Goal: Book appointment/travel/reservation

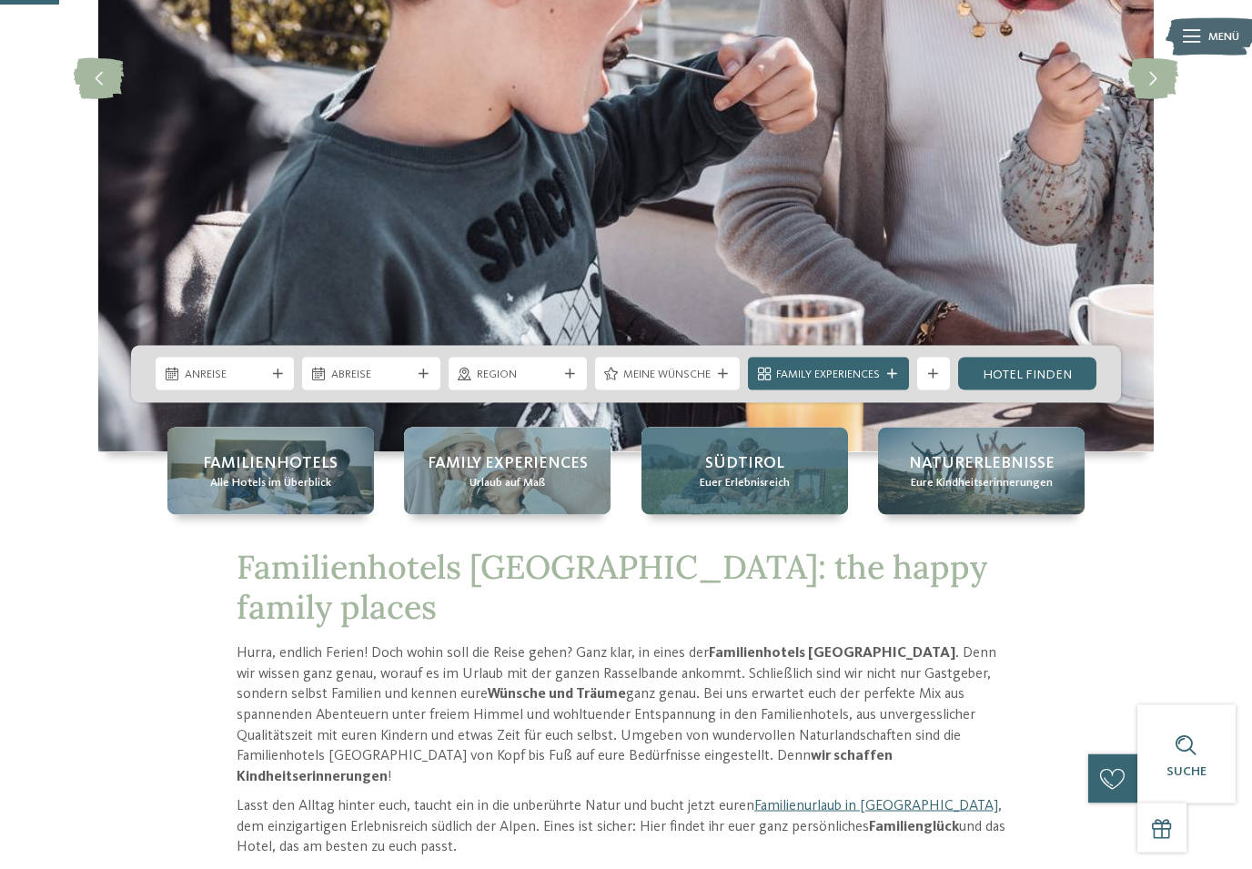
scroll to position [351, 0]
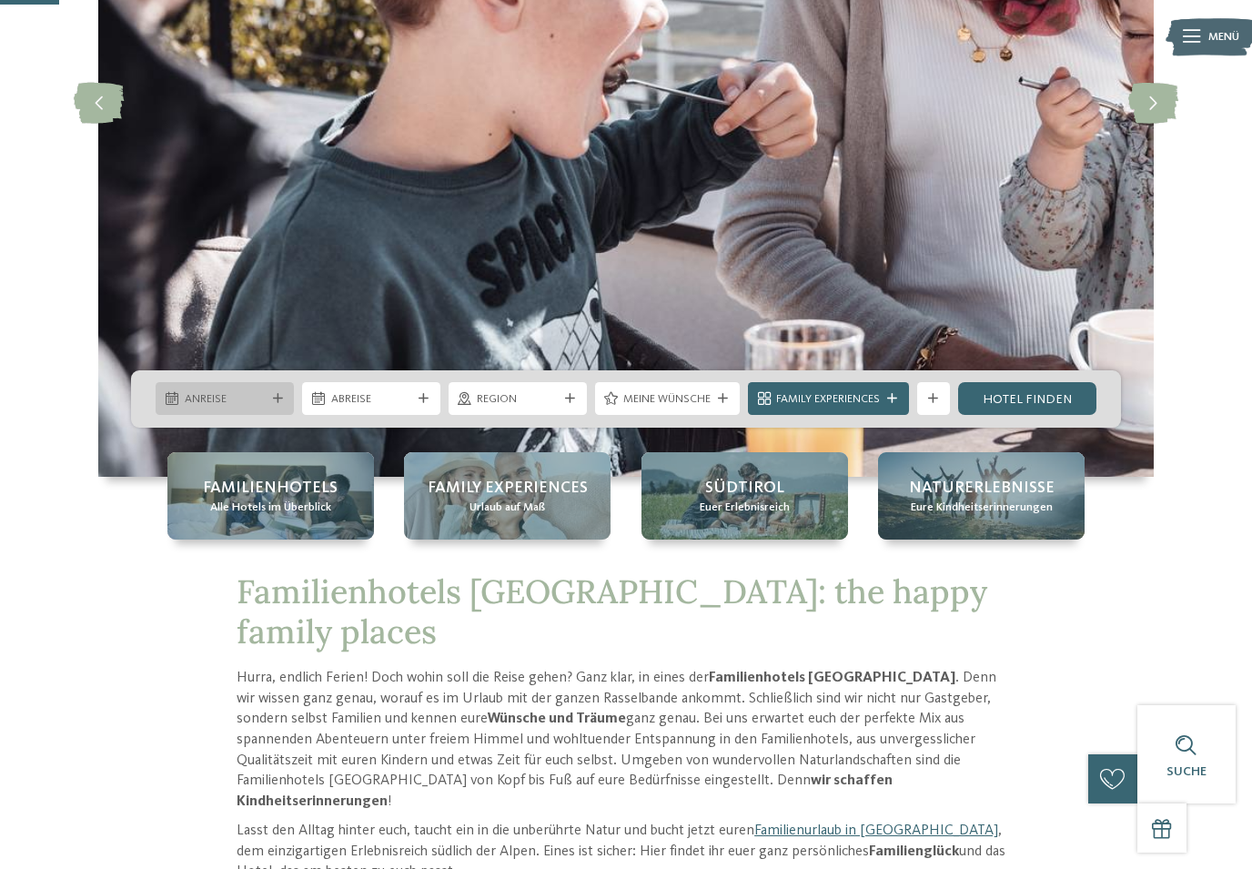
click at [270, 404] on div at bounding box center [277, 399] width 16 height 10
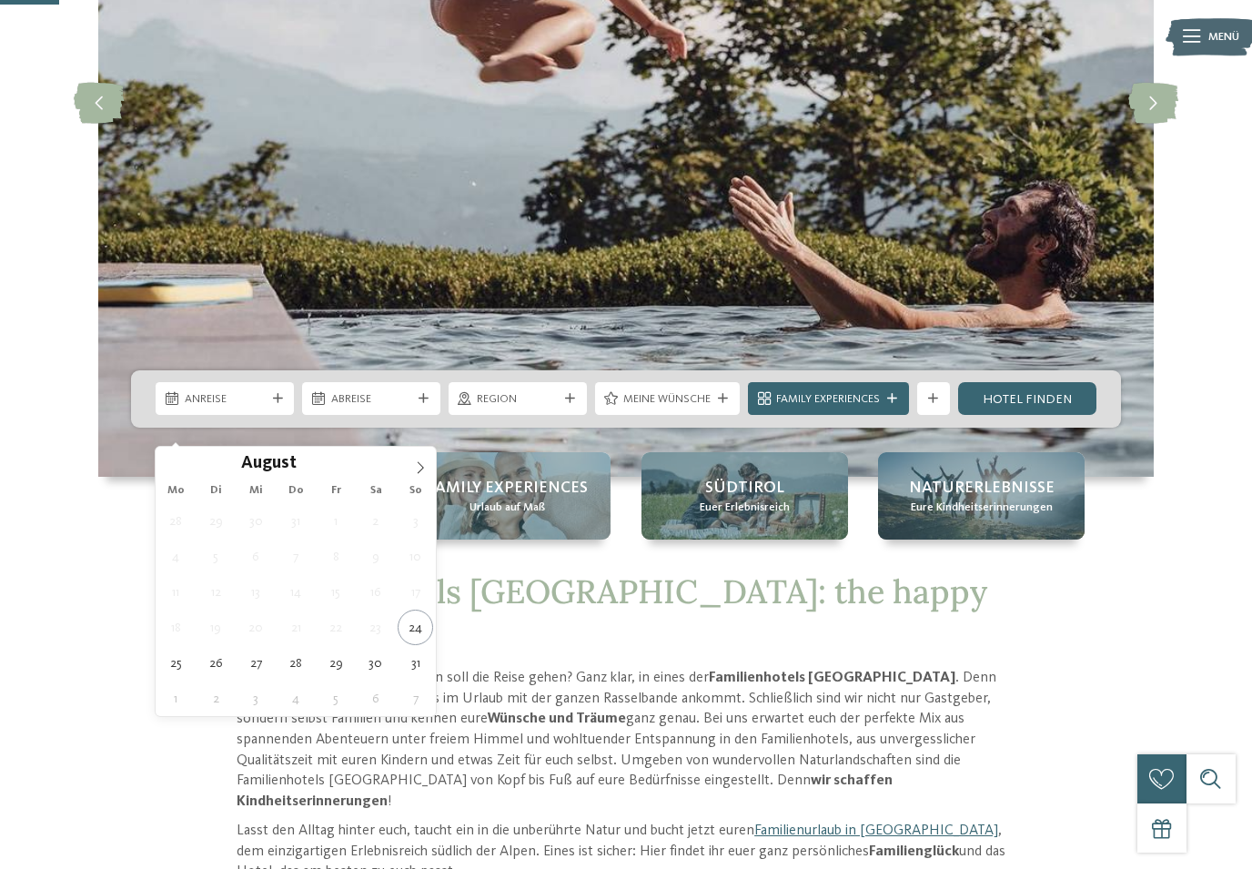
type div "[DATE]"
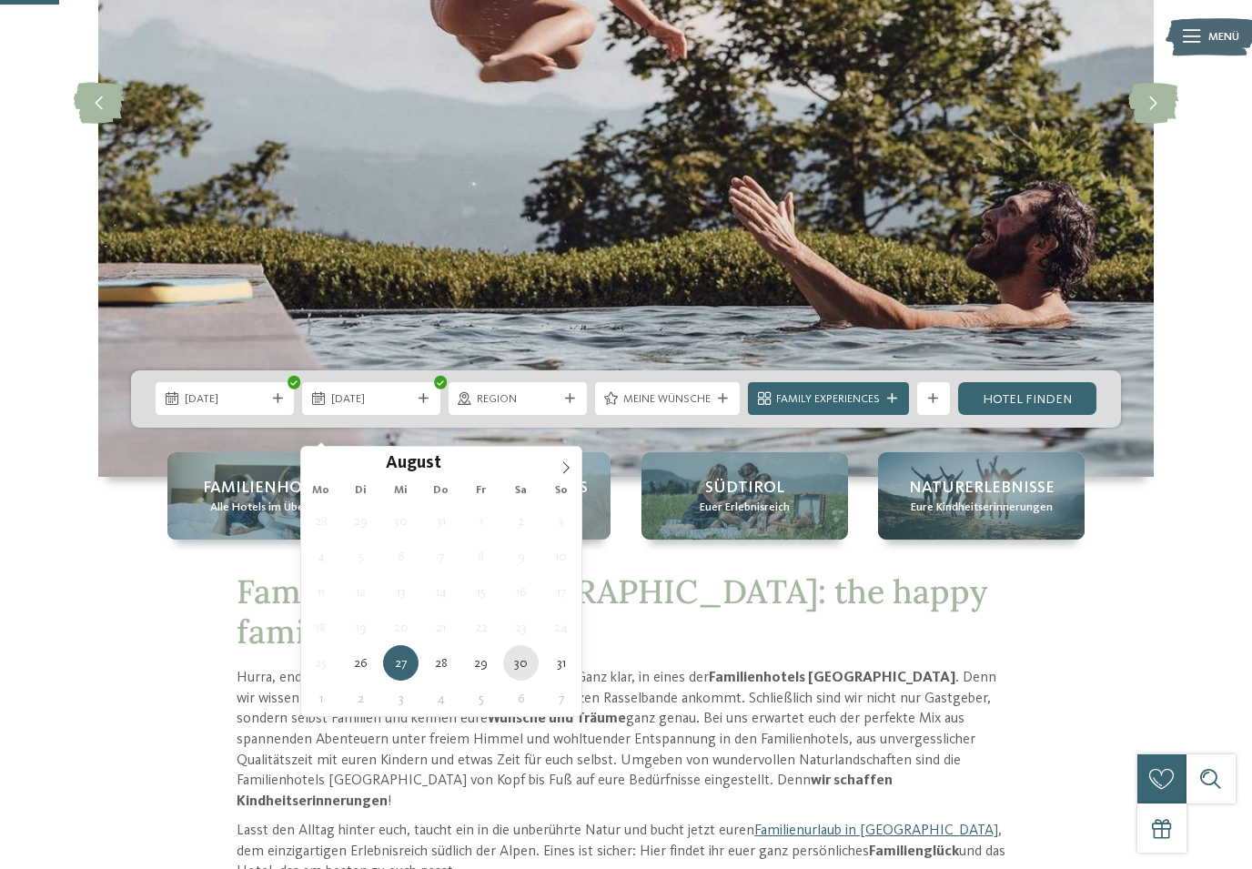
type div "[DATE]"
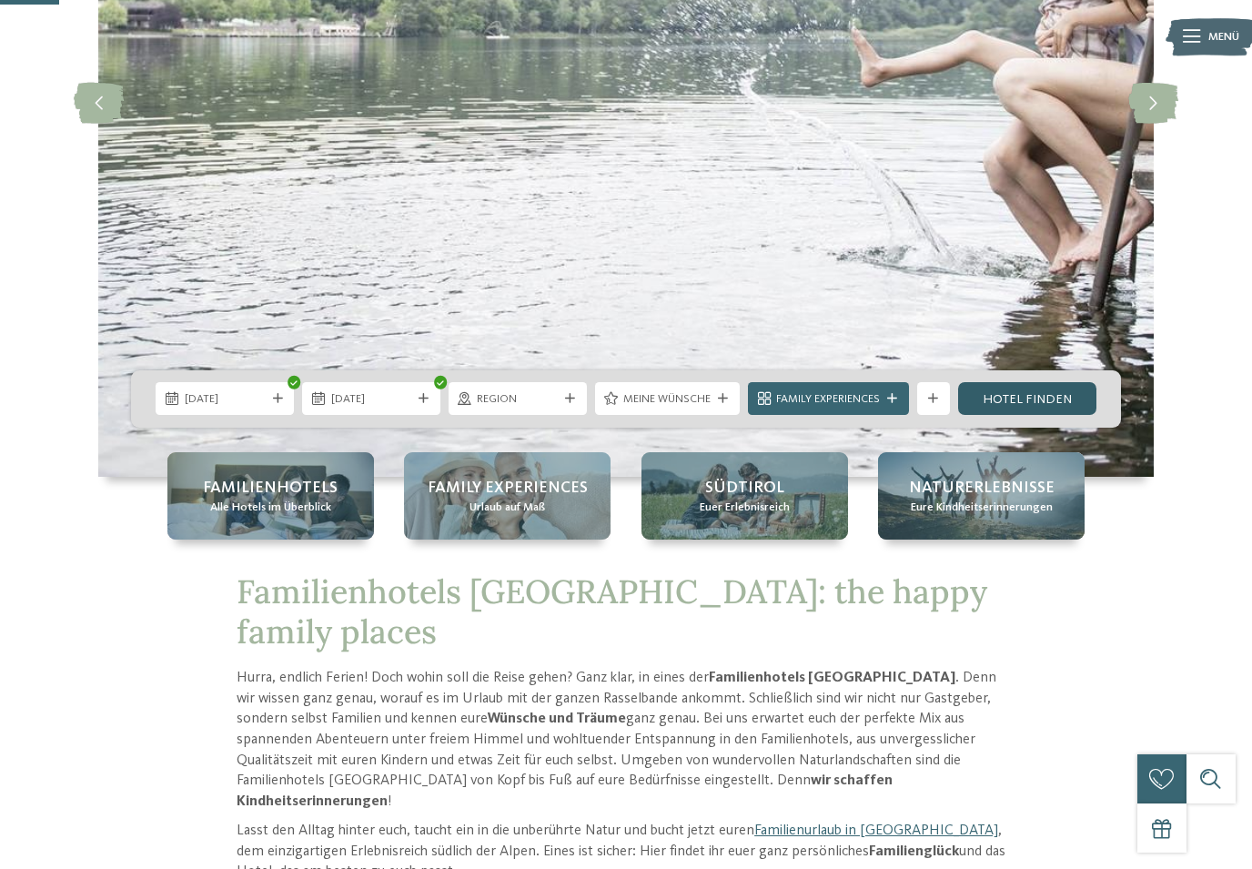
click at [1007, 415] on link "Hotel finden" at bounding box center [1027, 398] width 138 height 33
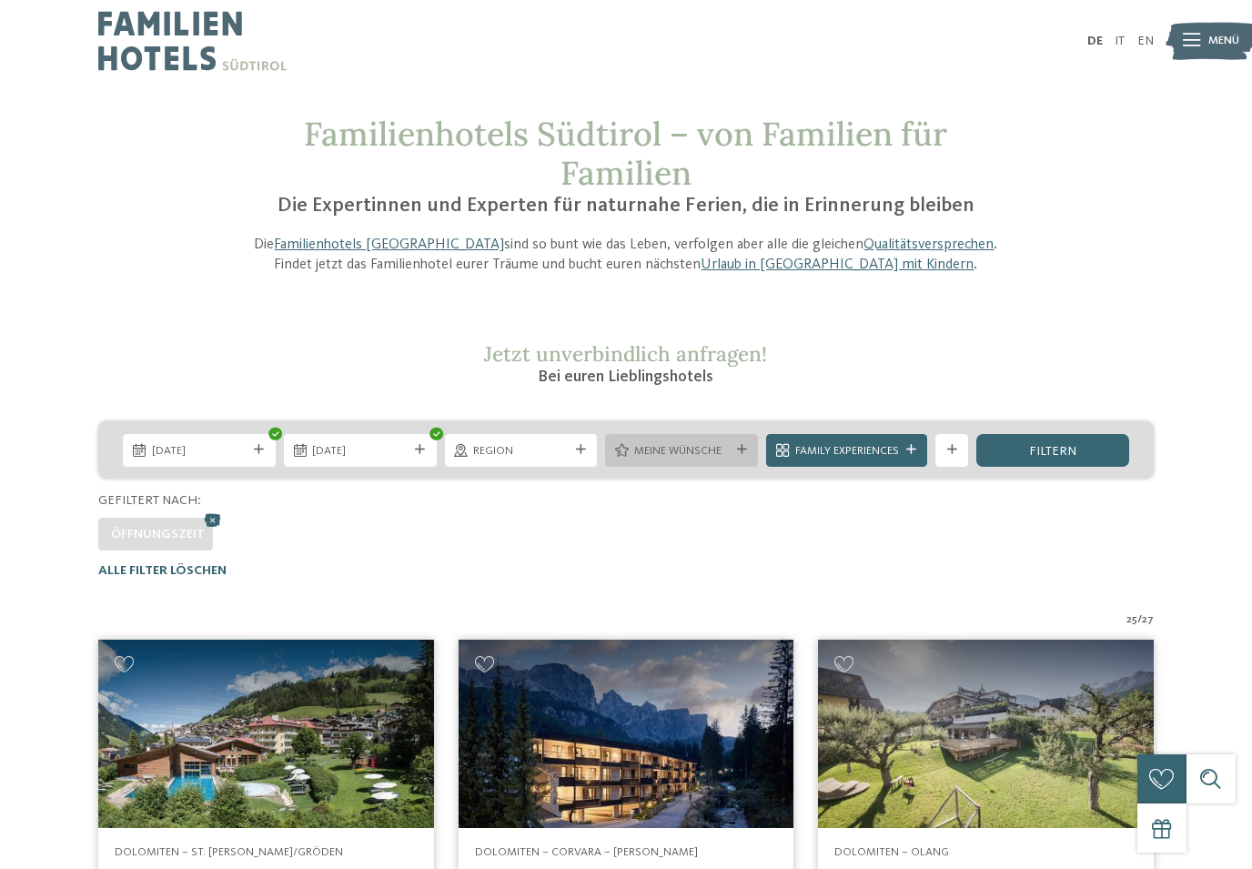
click at [680, 452] on span "Meine Wünsche" at bounding box center [682, 451] width 96 height 16
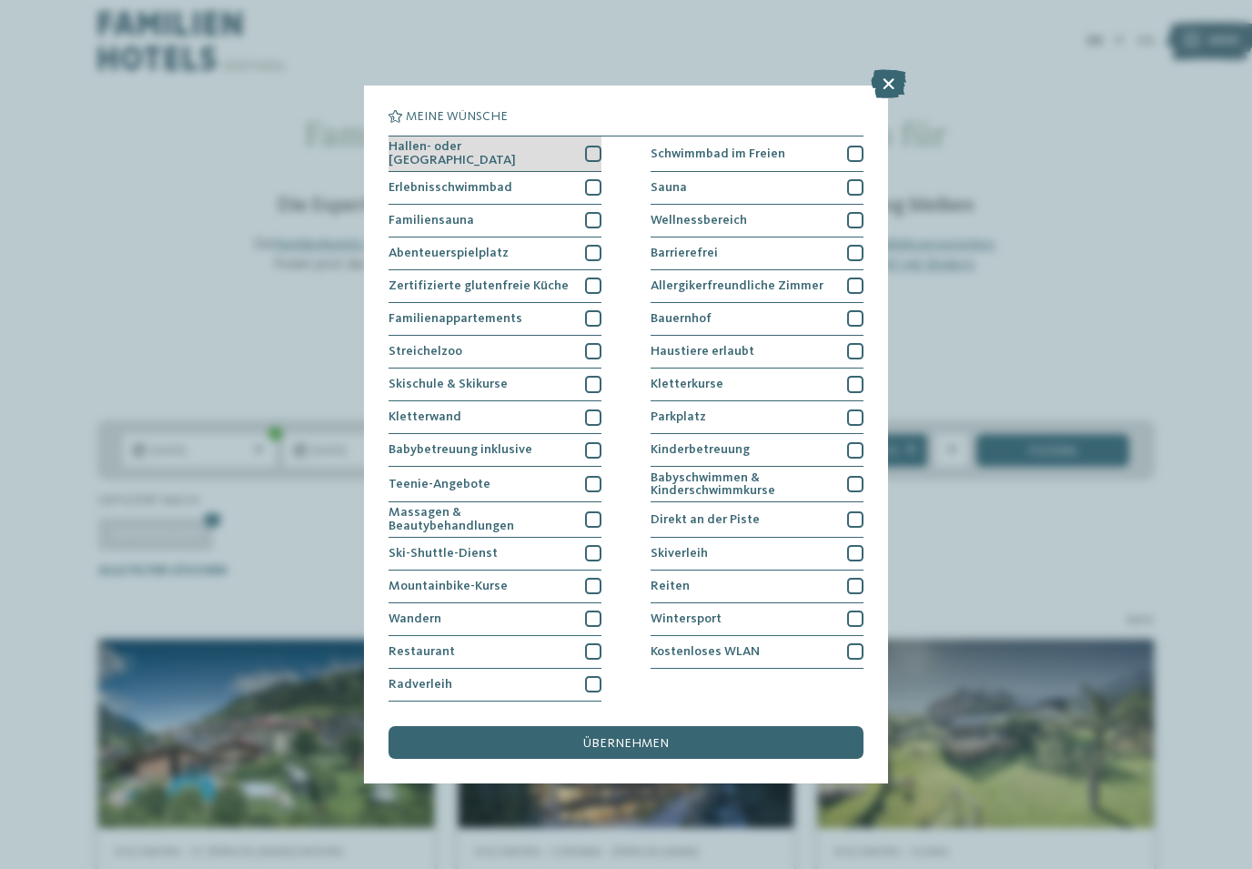
click at [590, 148] on div at bounding box center [593, 154] width 16 height 16
click at [597, 246] on div at bounding box center [593, 253] width 16 height 16
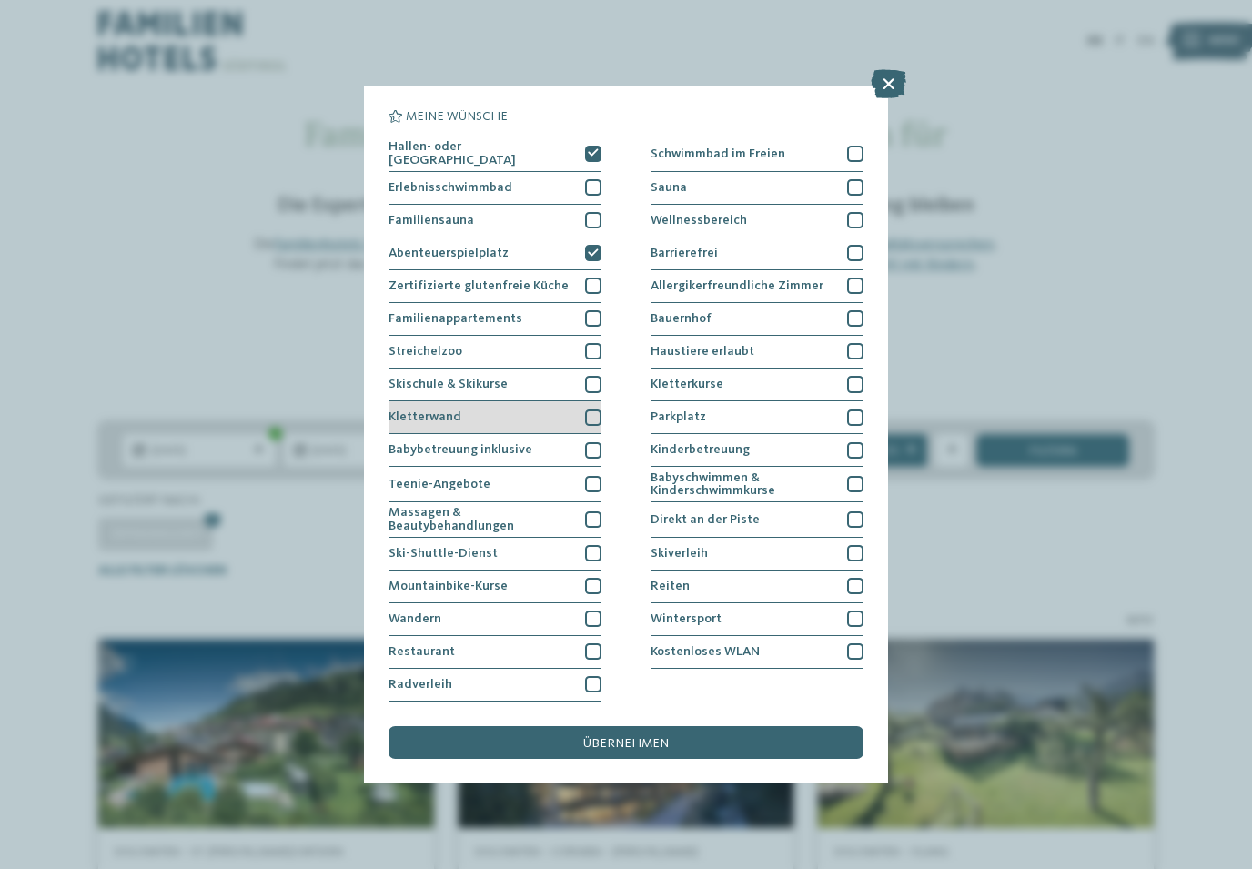
scroll to position [62, 0]
click at [593, 476] on div at bounding box center [593, 484] width 16 height 16
click at [658, 737] on span "übernehmen" at bounding box center [626, 743] width 86 height 13
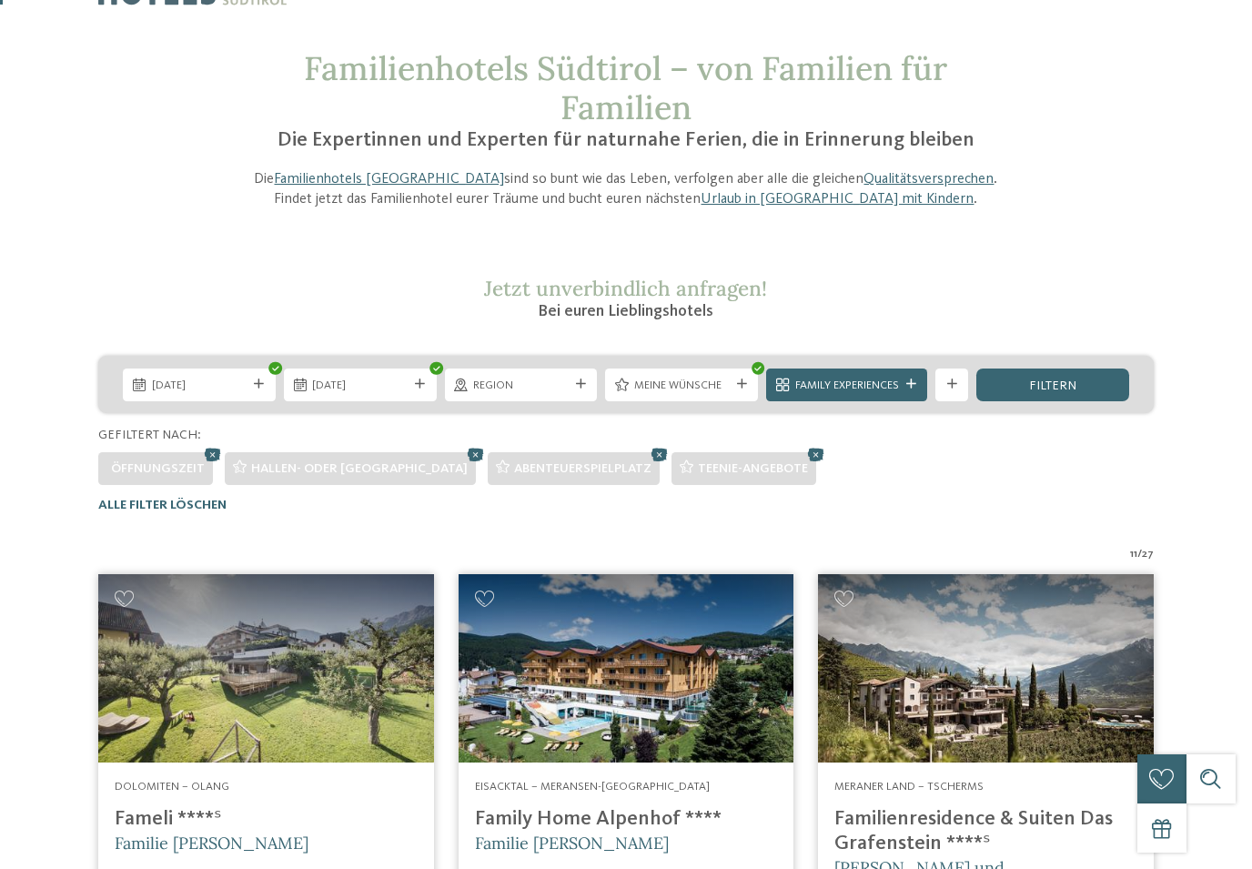
scroll to position [0, 0]
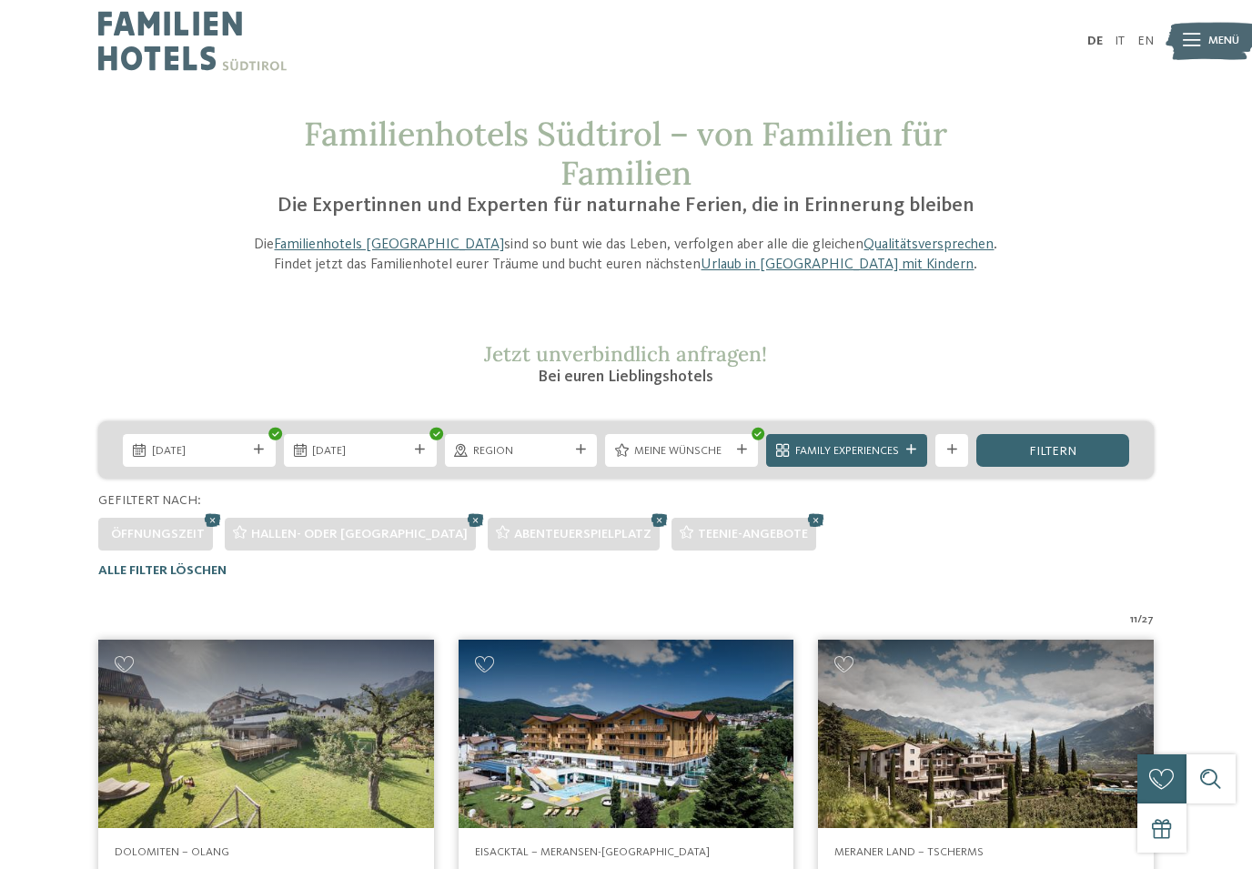
click at [1059, 459] on div "filtern" at bounding box center [1052, 450] width 153 height 33
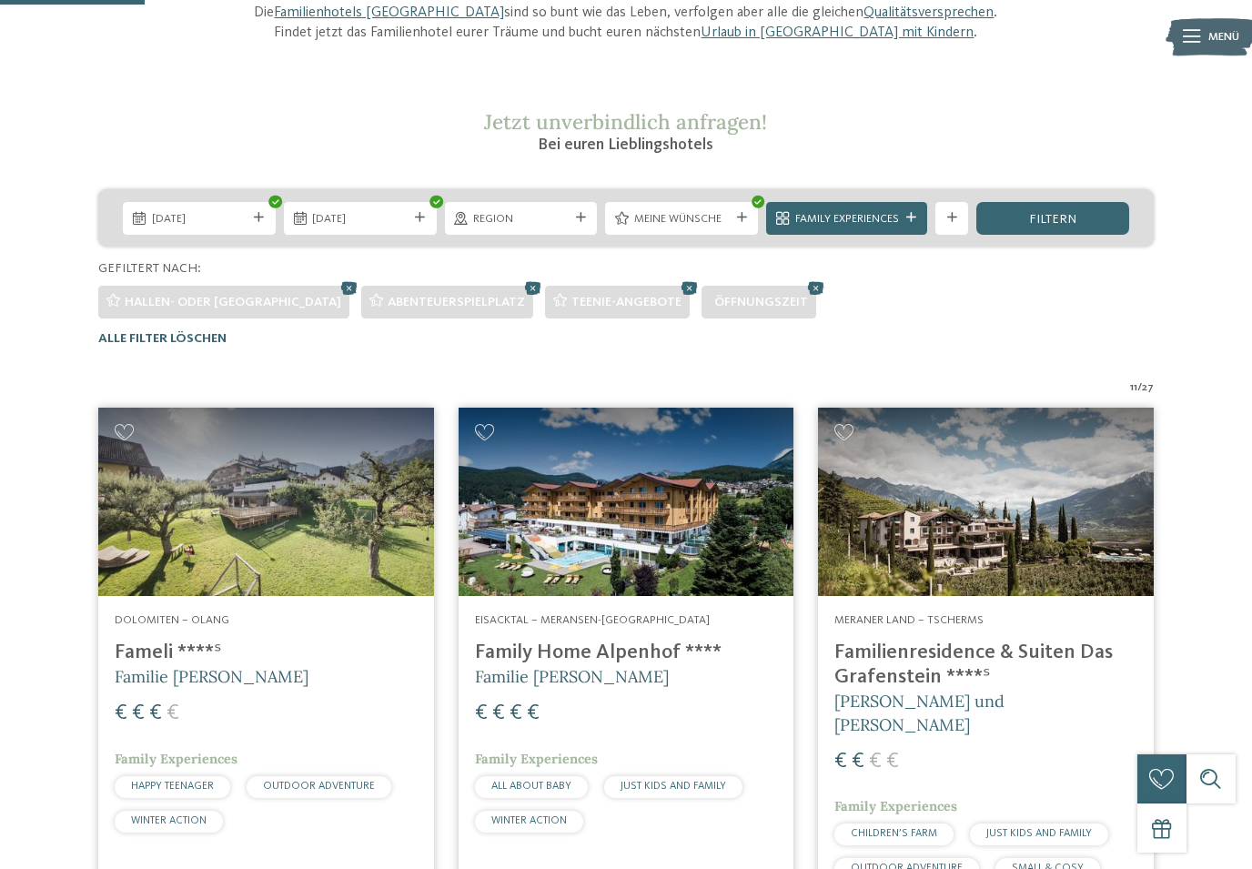
scroll to position [227, 0]
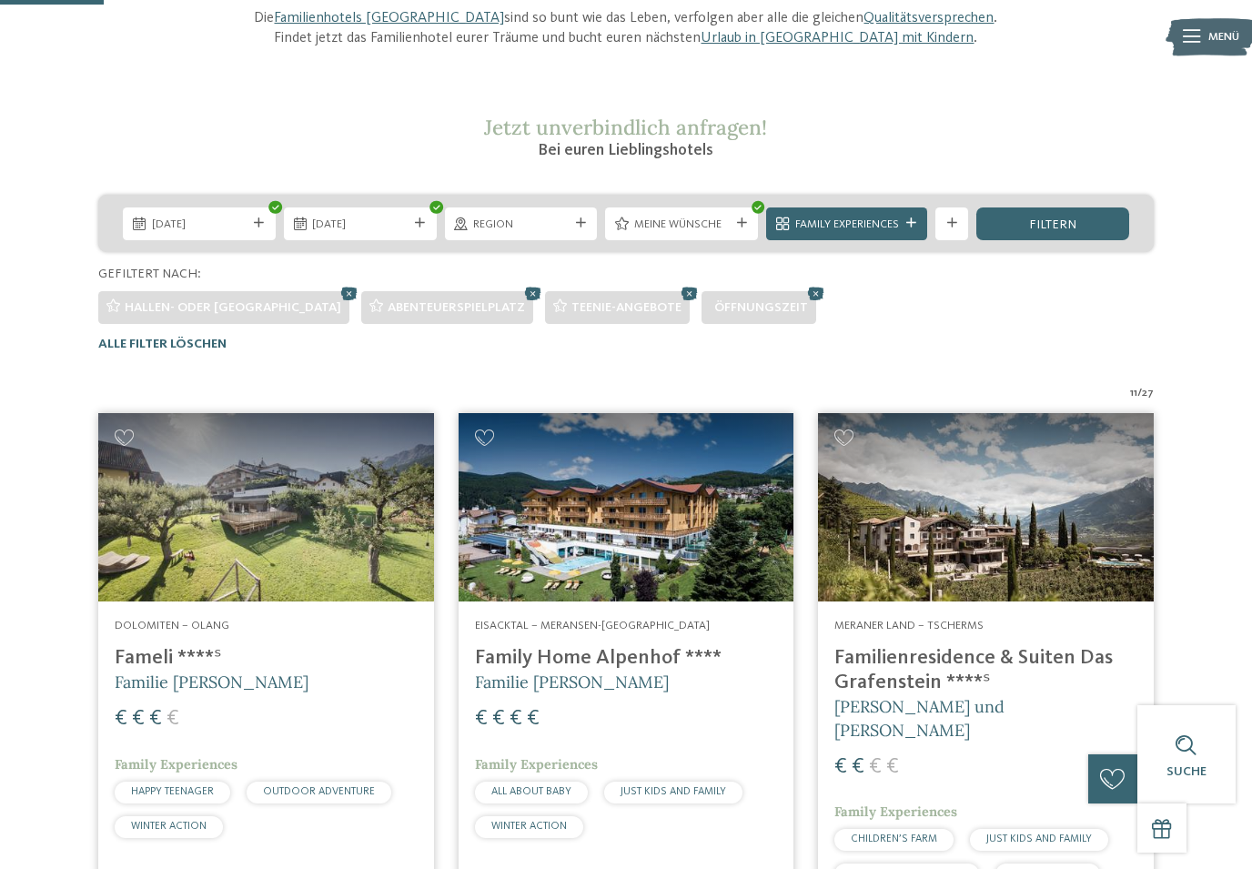
click at [862, 225] on span "Family Experiences" at bounding box center [847, 225] width 104 height 16
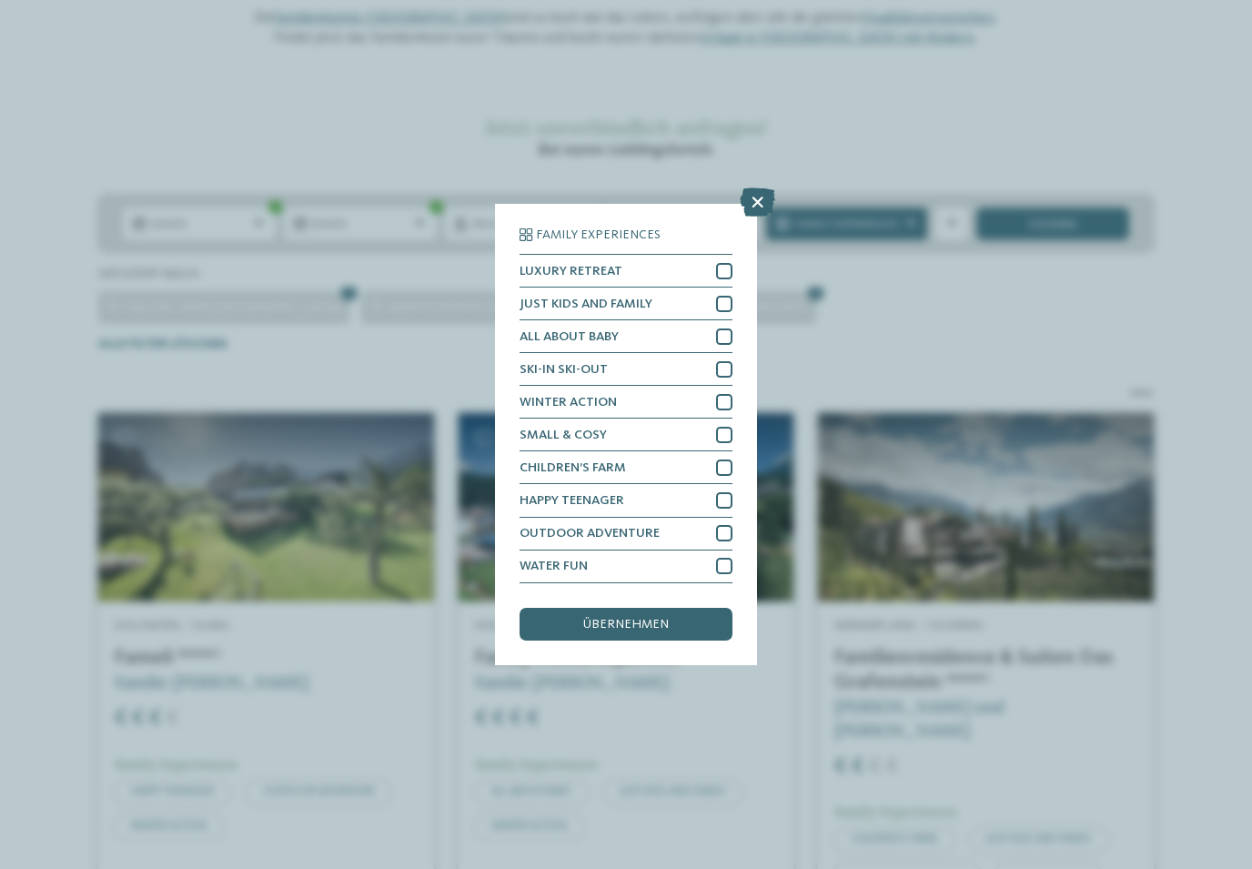
click at [762, 188] on icon at bounding box center [757, 202] width 35 height 29
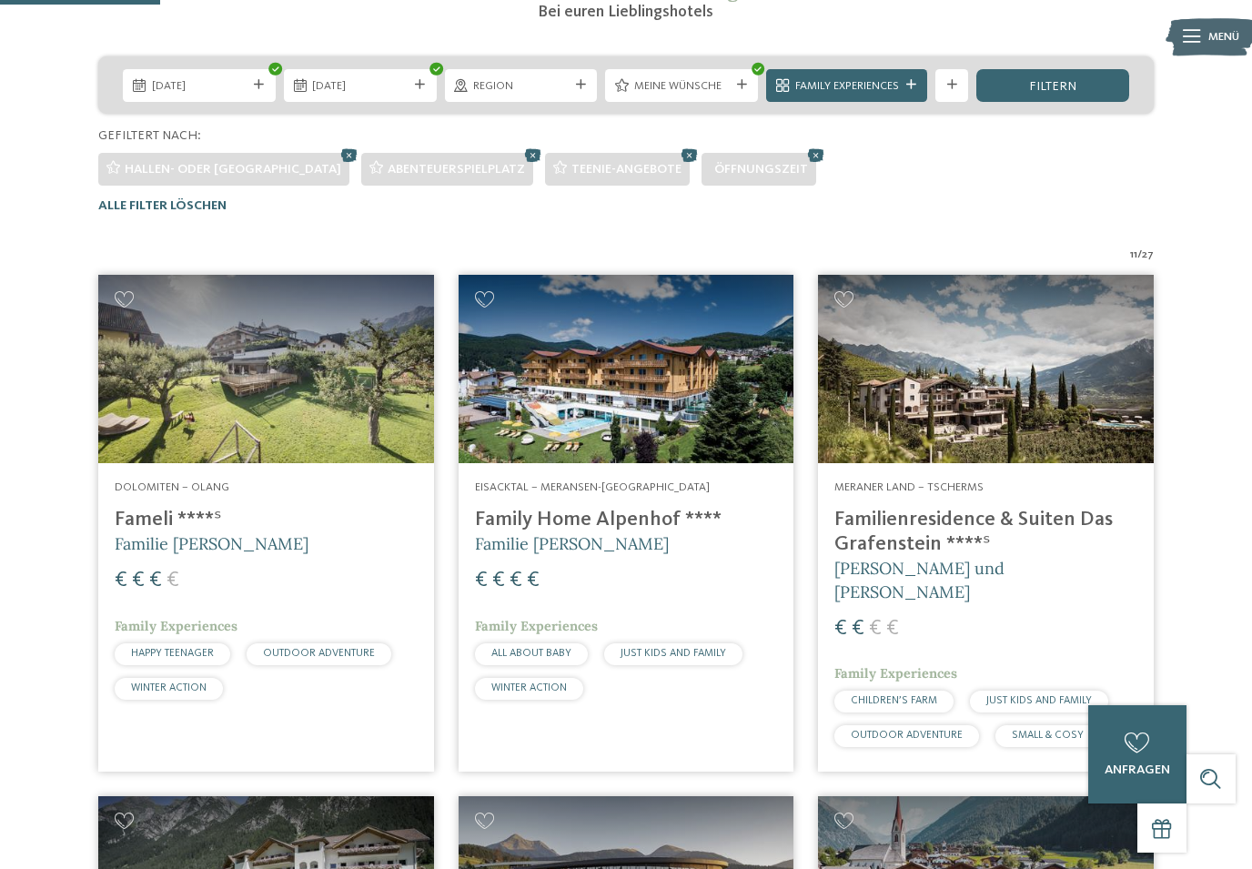
scroll to position [0, 0]
